Goal: Find specific page/section: Find specific page/section

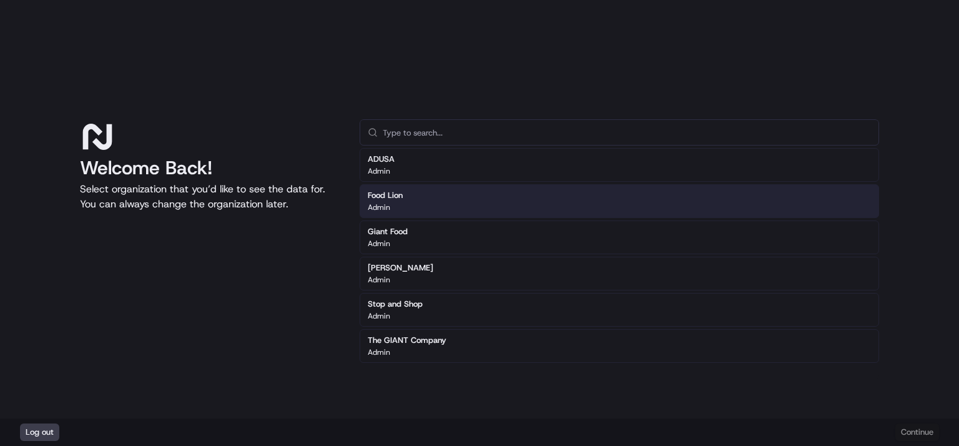
click at [437, 199] on div "Food Lion Admin" at bounding box center [620, 201] width 520 height 34
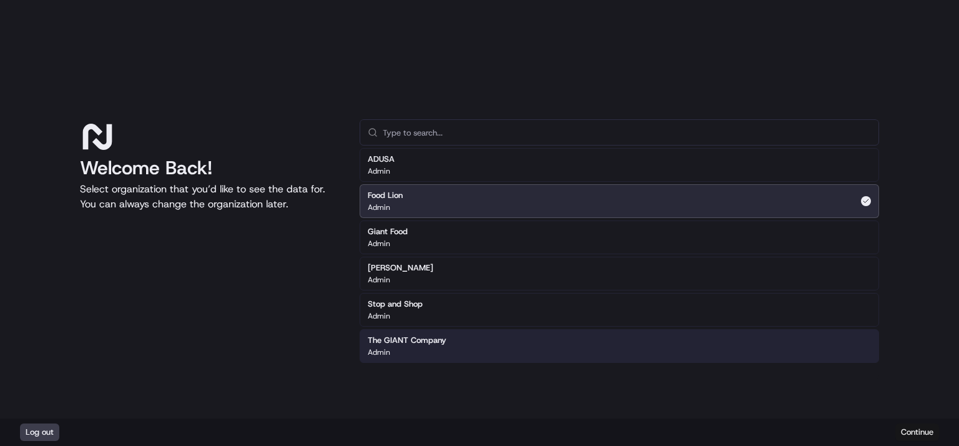
click at [912, 434] on button "Continue" at bounding box center [918, 432] width 44 height 17
